Goal: Task Accomplishment & Management: Use online tool/utility

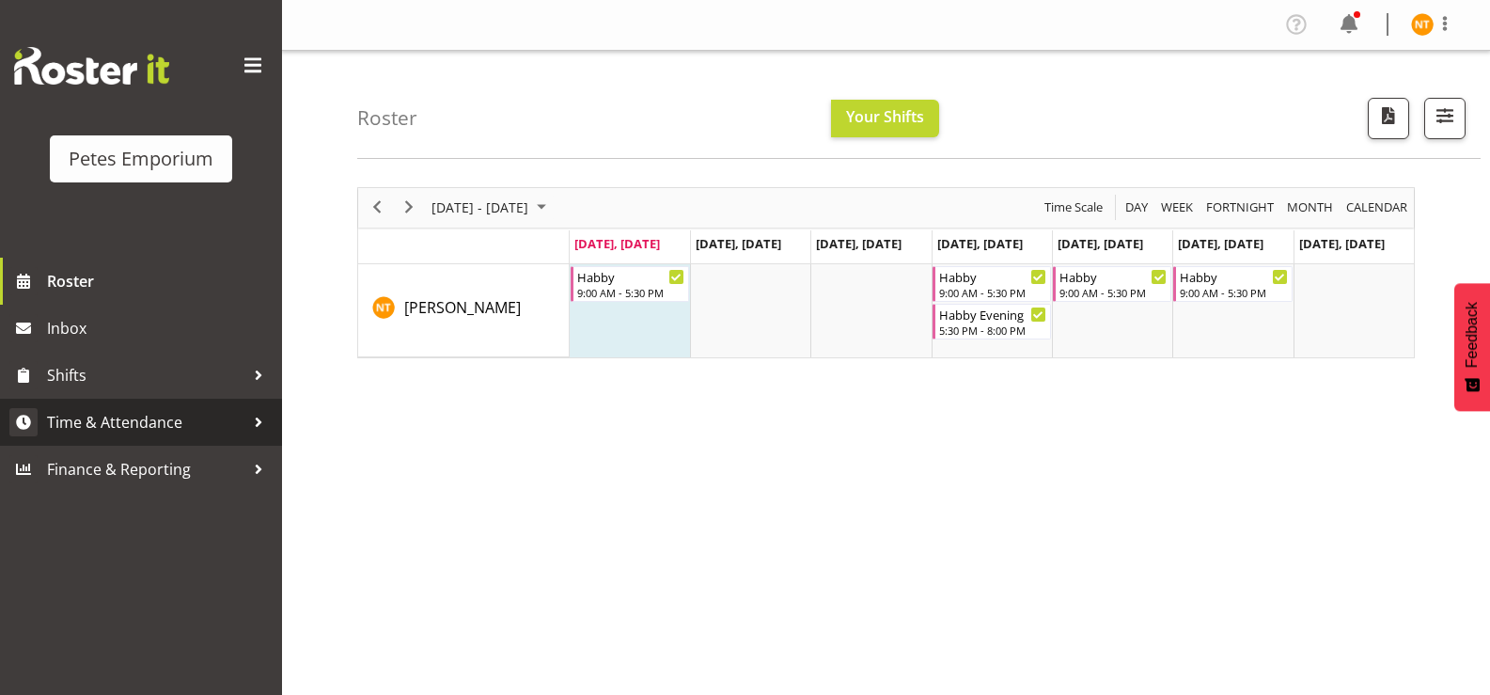
click at [100, 411] on span "Time & Attendance" at bounding box center [145, 422] width 197 height 28
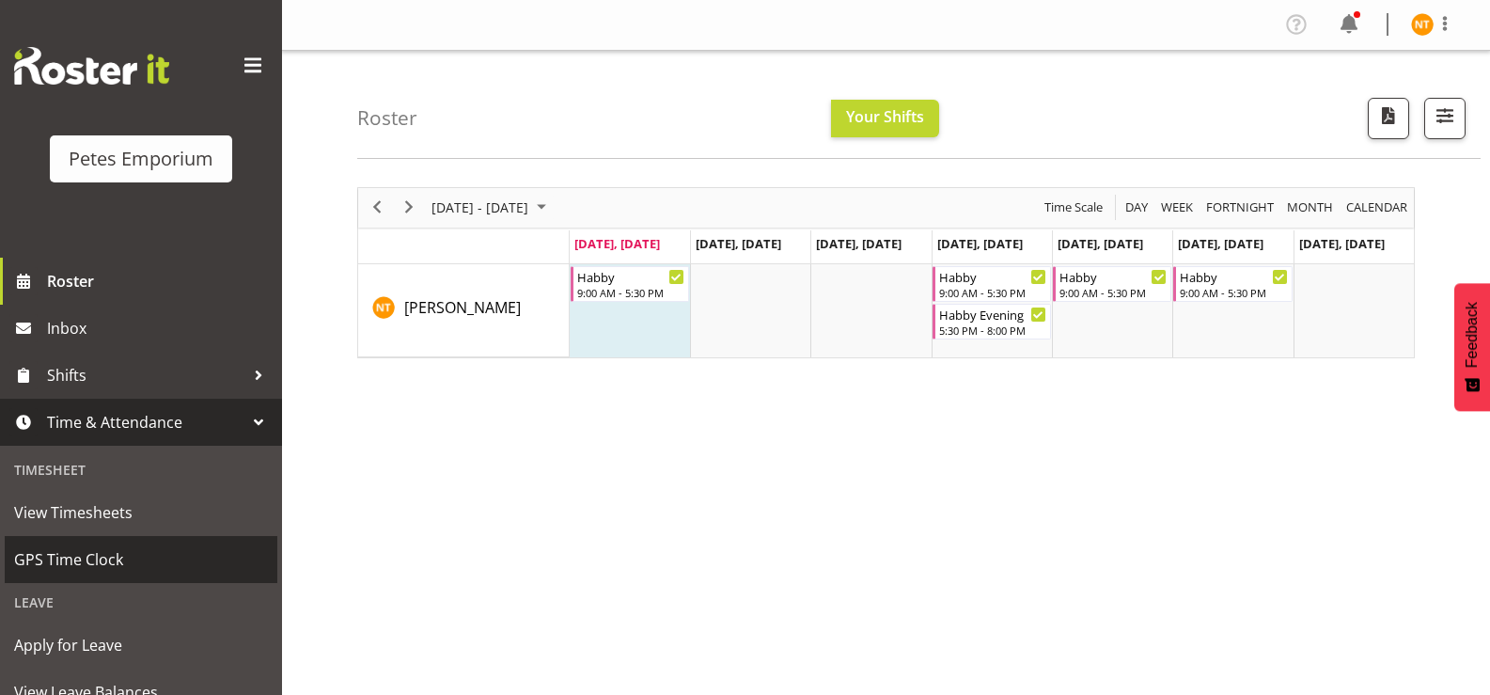
click at [84, 570] on span "GPS Time Clock" at bounding box center [141, 559] width 254 height 28
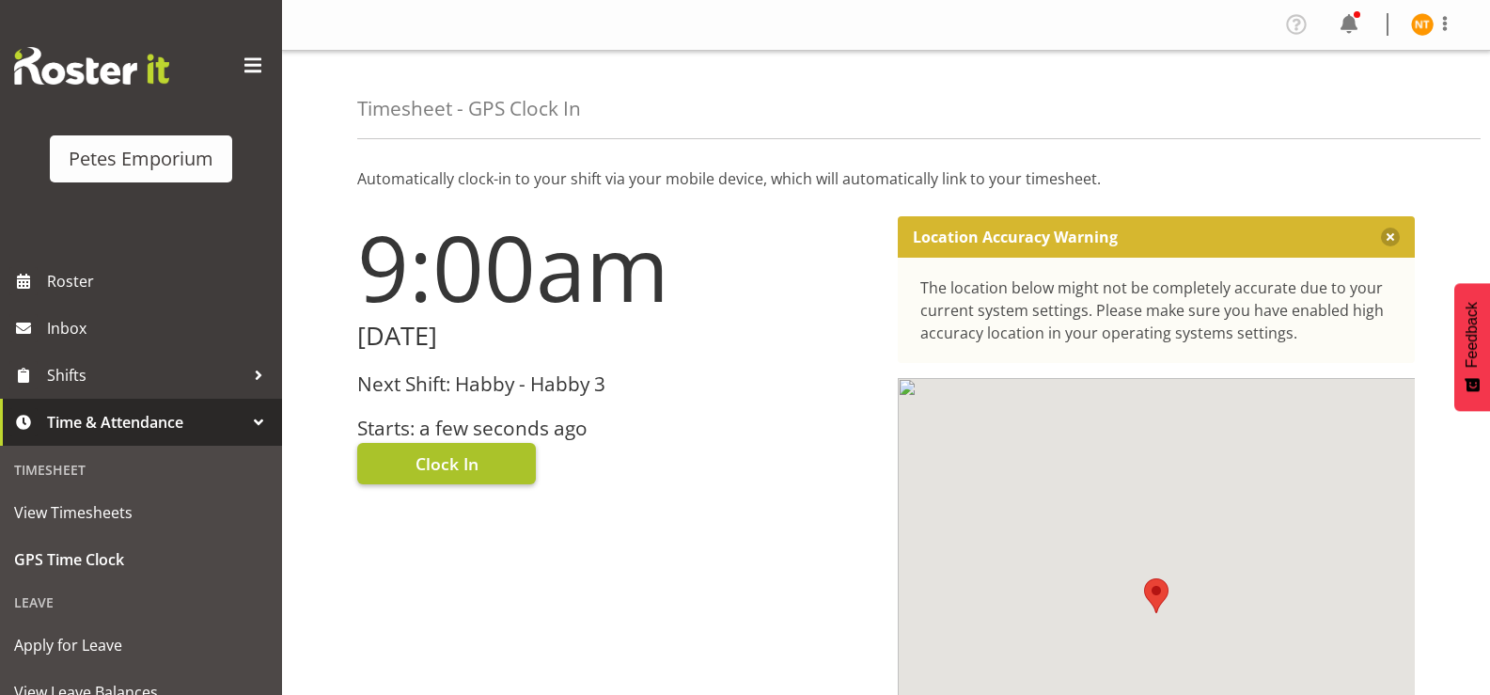
click at [448, 464] on span "Clock In" at bounding box center [447, 463] width 63 height 24
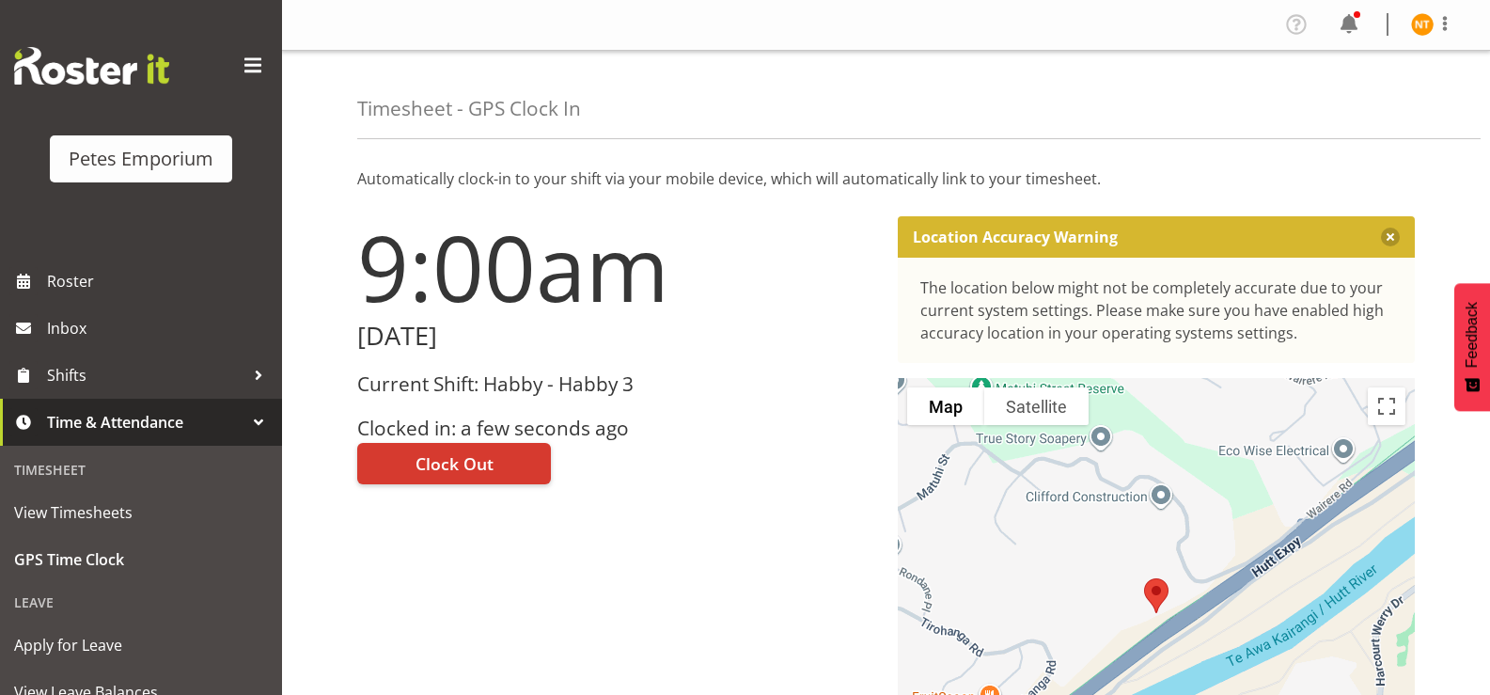
click at [1420, 29] on img at bounding box center [1422, 24] width 23 height 23
click at [1336, 102] on link "Log Out" at bounding box center [1366, 99] width 181 height 34
